Goal: Task Accomplishment & Management: Use online tool/utility

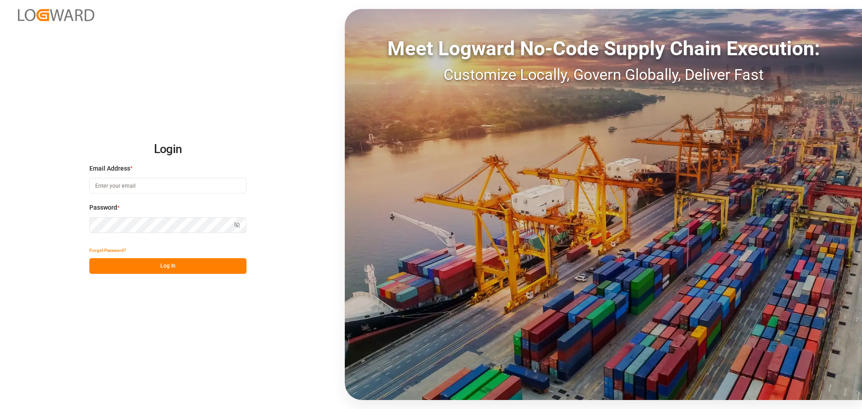
click at [170, 187] on input at bounding box center [167, 186] width 157 height 16
type input "[PERSON_NAME][EMAIL_ADDRESS][PERSON_NAME][DOMAIN_NAME]"
click at [152, 239] on div "Password * Show password Password is required." at bounding box center [167, 223] width 157 height 40
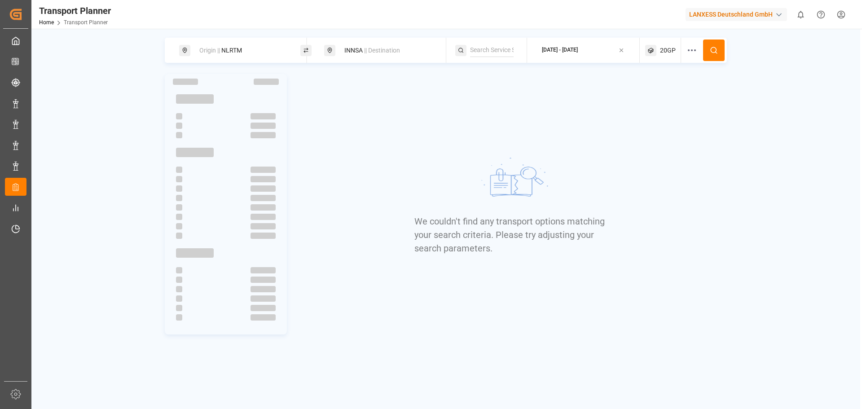
click at [276, 50] on div "Origin || NLRTM" at bounding box center [242, 50] width 97 height 17
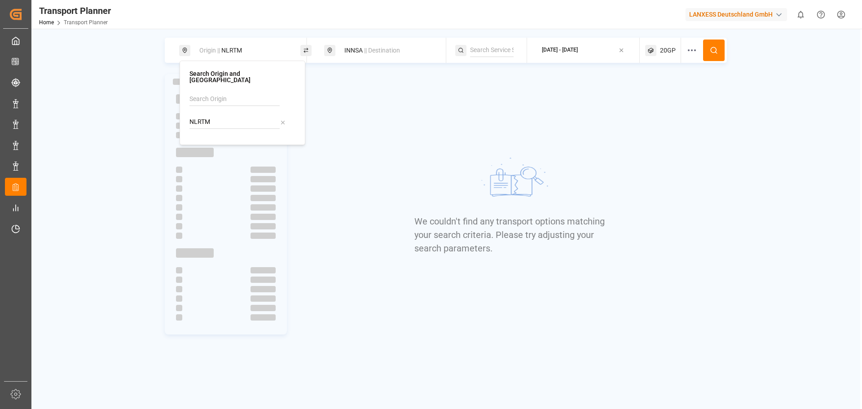
click at [385, 52] on span "|| Destination" at bounding box center [382, 50] width 36 height 7
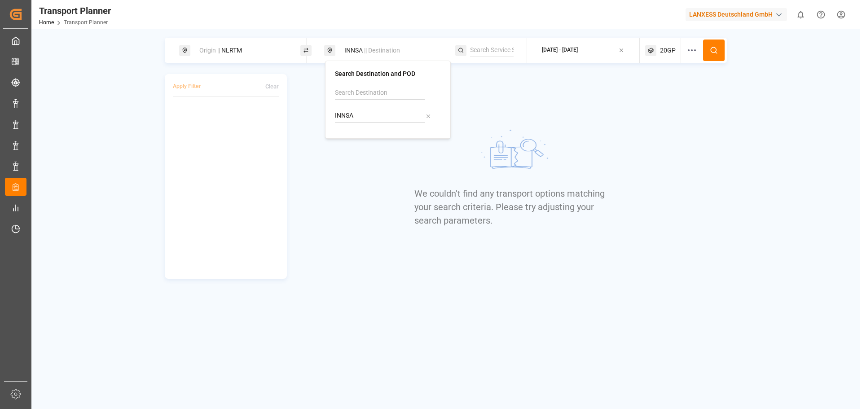
click at [569, 53] on div "[DATE] - [DATE]" at bounding box center [560, 50] width 36 height 8
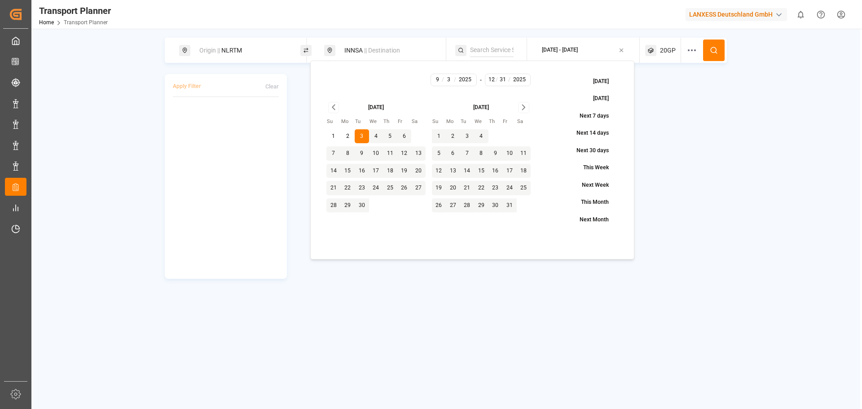
click at [351, 154] on button "8" at bounding box center [348, 153] width 14 height 14
type input "9"
type input "8"
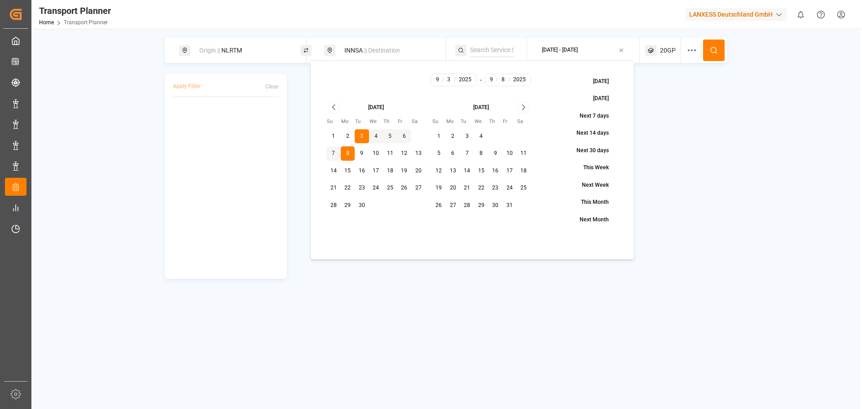
click at [352, 154] on button "8" at bounding box center [348, 153] width 14 height 14
type input "8"
click at [524, 109] on icon "Go to next month" at bounding box center [523, 107] width 3 height 5
click at [442, 221] on button "30" at bounding box center [439, 223] width 14 height 14
type input "11"
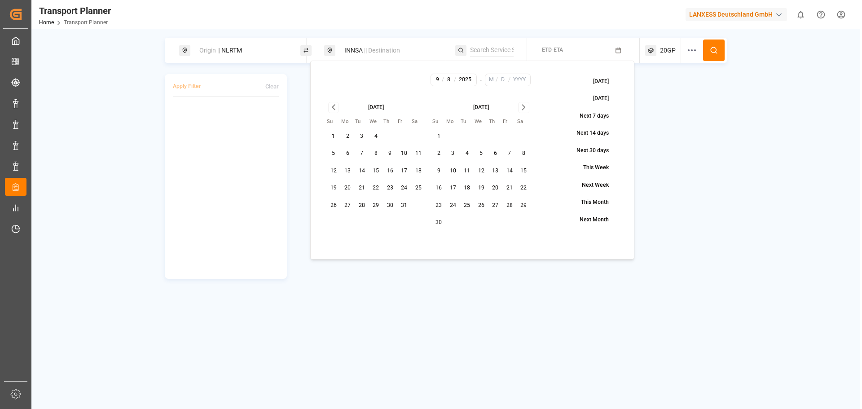
type input "30"
type input "2025"
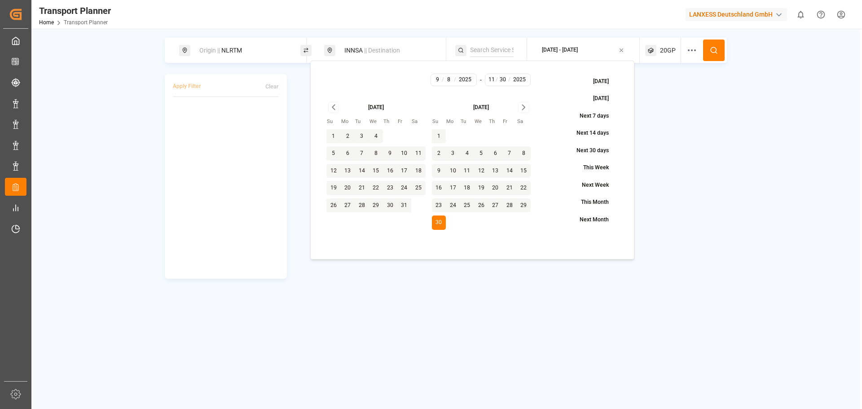
click at [719, 52] on button at bounding box center [714, 51] width 22 height 22
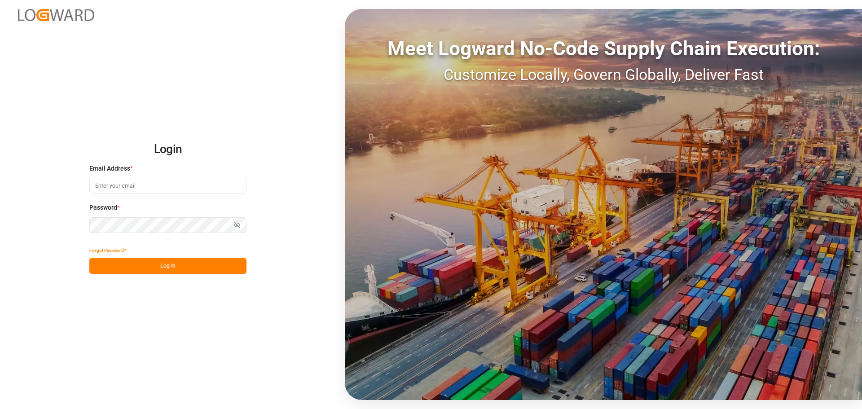
drag, startPoint x: 158, startPoint y: 187, endPoint x: 146, endPoint y: 111, distance: 77.3
click at [157, 185] on input at bounding box center [167, 186] width 157 height 16
type input "[PERSON_NAME][EMAIL_ADDRESS][PERSON_NAME][DOMAIN_NAME]"
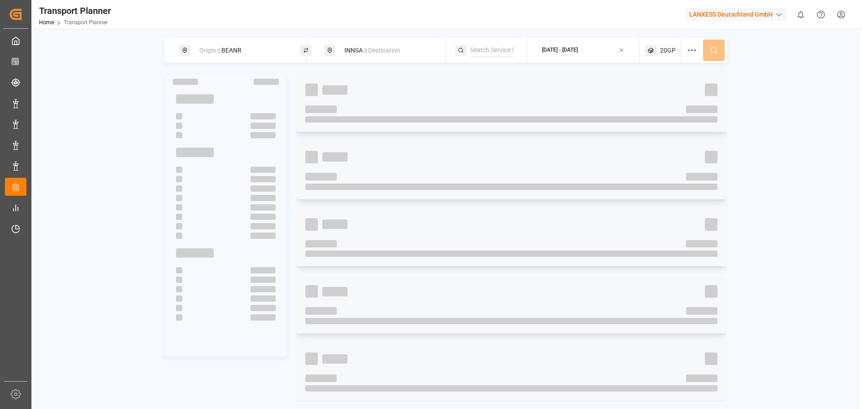
click at [249, 51] on div "Origin || BEANR" at bounding box center [242, 50] width 97 height 17
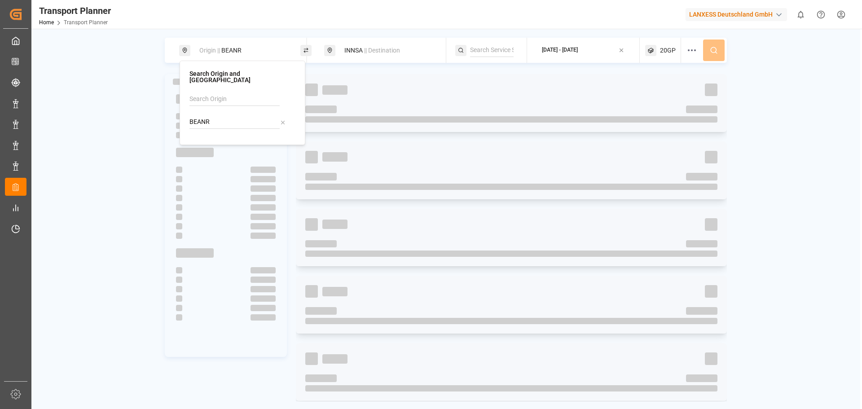
drag, startPoint x: 208, startPoint y: 115, endPoint x: 184, endPoint y: 113, distance: 23.9
click at [184, 113] on div "Search Origin and POL BEANR" at bounding box center [243, 103] width 126 height 84
click at [248, 144] on div "NLRTM Rotterdam" at bounding box center [244, 151] width 87 height 19
type input "NLRTM"
click at [715, 49] on div "Origin || NLRTM INNSA || Destination 2025-09-11 - 2025-12-31 20GP" at bounding box center [446, 50] width 562 height 25
